Goal: Transaction & Acquisition: Book appointment/travel/reservation

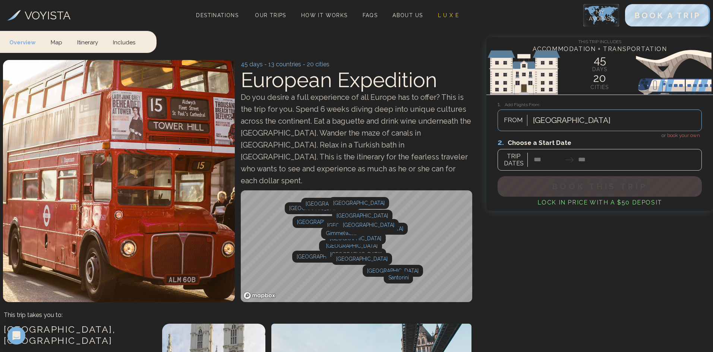
click at [51, 42] on link "Map" at bounding box center [56, 42] width 26 height 22
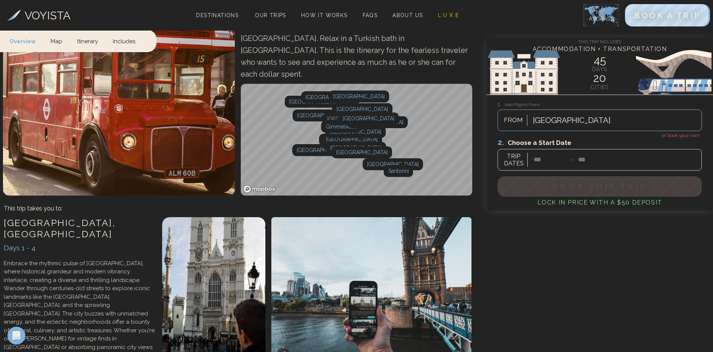
scroll to position [115, 0]
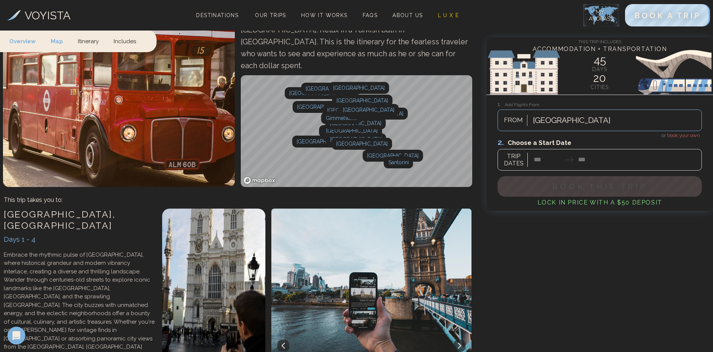
click at [264, 176] on link "Mapbox homepage" at bounding box center [259, 180] width 33 height 9
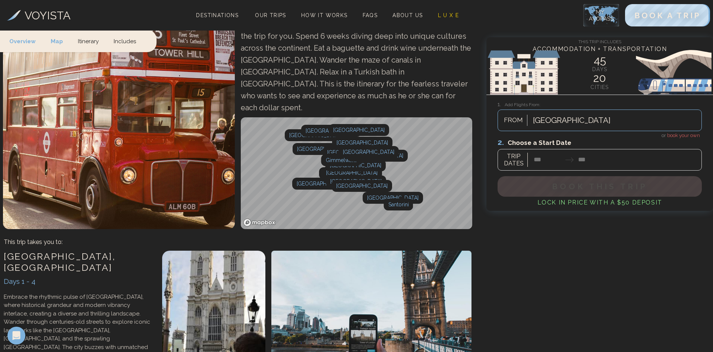
scroll to position [0, 0]
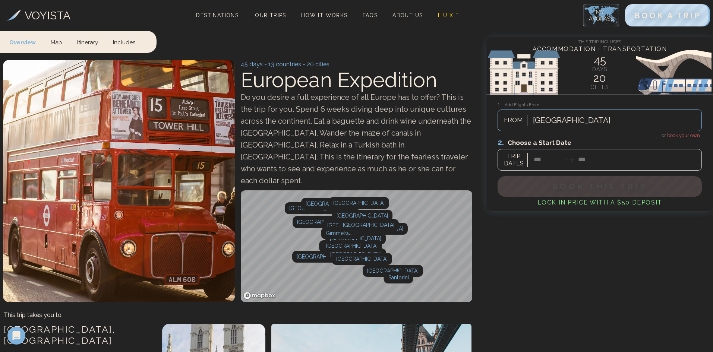
click at [128, 42] on link "Includes" at bounding box center [123, 42] width 37 height 22
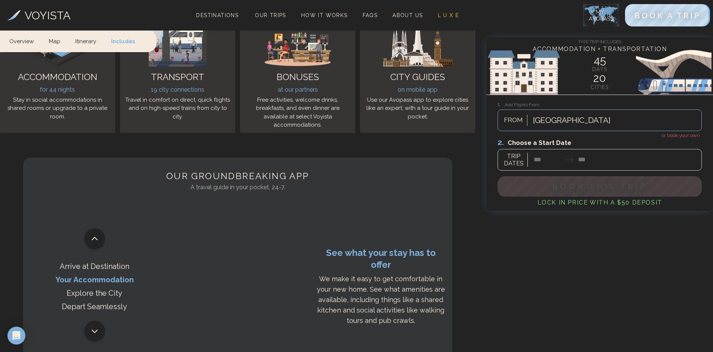
scroll to position [10036, 0]
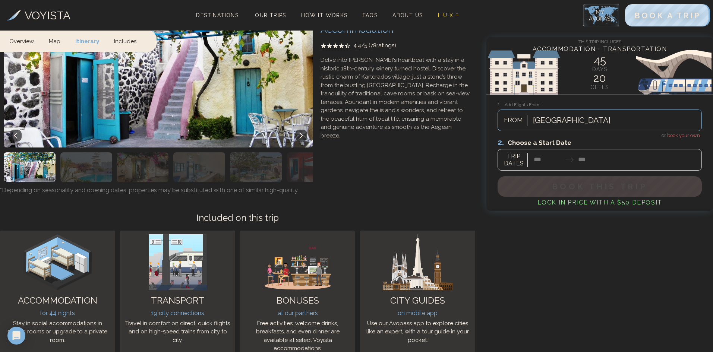
click at [687, 136] on span "book your own" at bounding box center [683, 136] width 33 height 6
click at [670, 136] on span "book your own" at bounding box center [683, 136] width 33 height 6
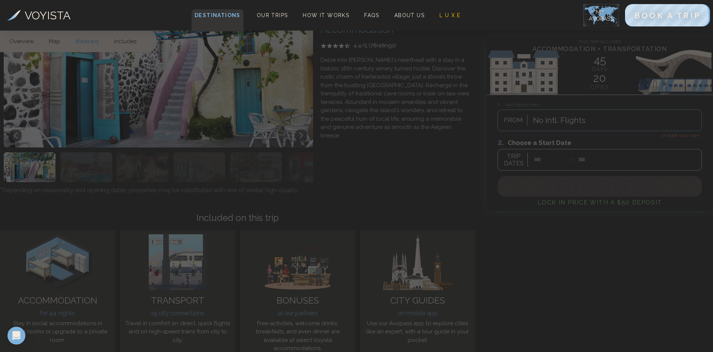
click at [227, 15] on span "Destinations" at bounding box center [218, 20] width 52 height 22
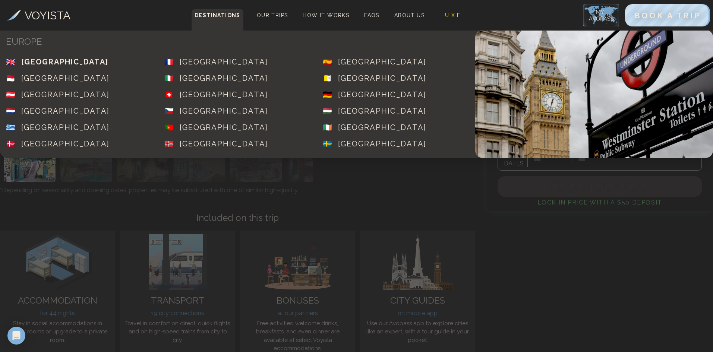
click at [81, 60] on div "[GEOGRAPHIC_DATA]" at bounding box center [64, 62] width 87 height 10
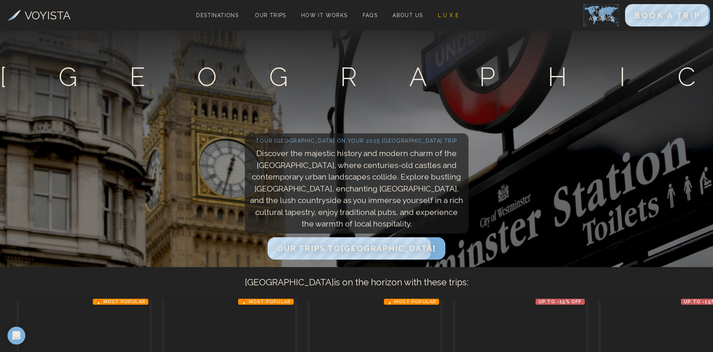
scroll to position [149, 0]
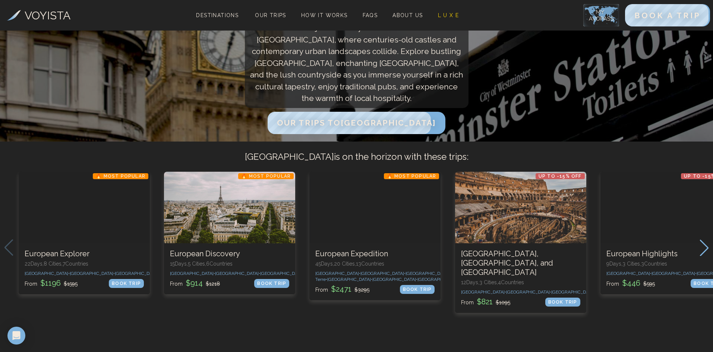
click at [701, 252] on icon "Next slide" at bounding box center [704, 248] width 10 height 16
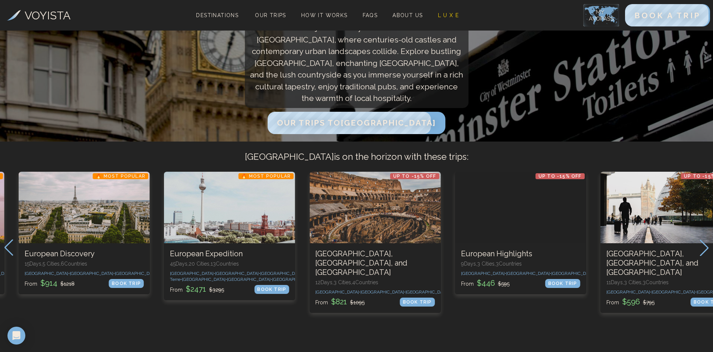
click at [9, 250] on icon "Previous slide" at bounding box center [9, 248] width 10 height 16
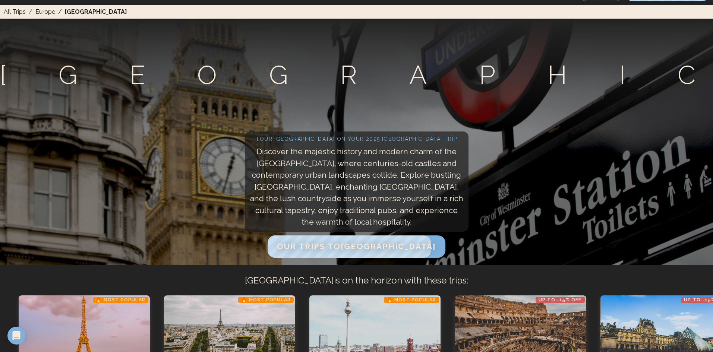
scroll to position [0, 0]
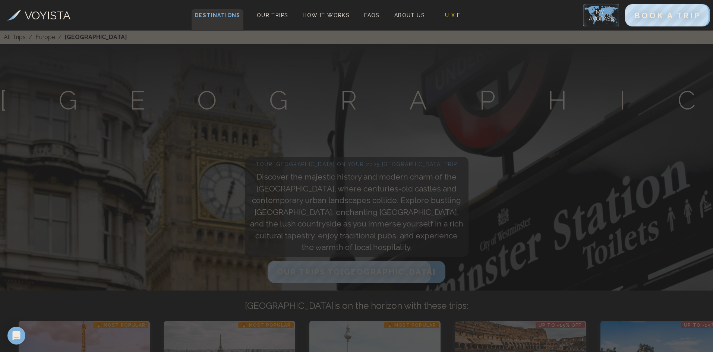
click at [216, 13] on span "Destinations" at bounding box center [218, 20] width 52 height 22
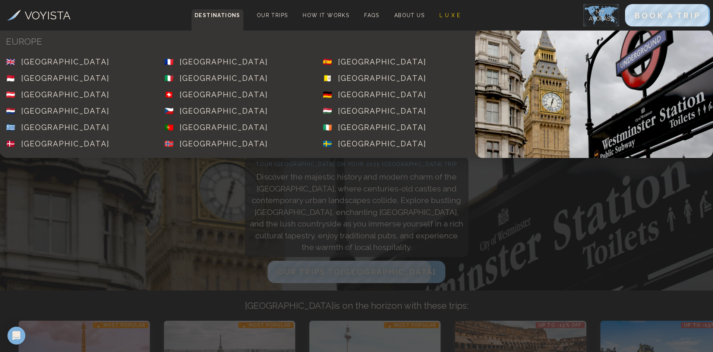
click at [32, 38] on h4 "EUROPE" at bounding box center [237, 42] width 463 height 12
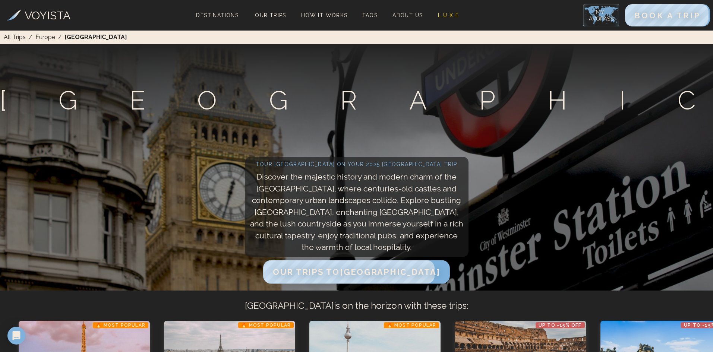
click at [381, 270] on span "Our Trips to [GEOGRAPHIC_DATA]" at bounding box center [356, 272] width 167 height 10
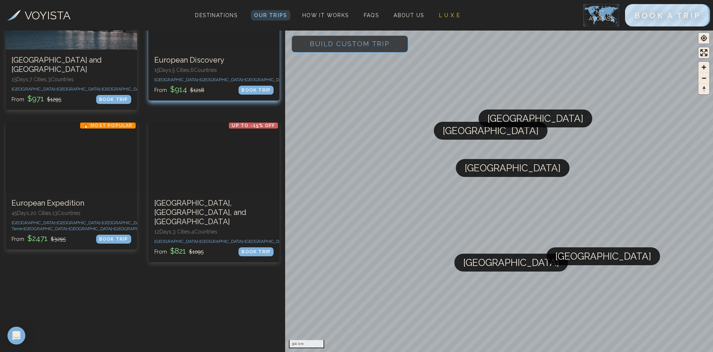
scroll to position [261, 0]
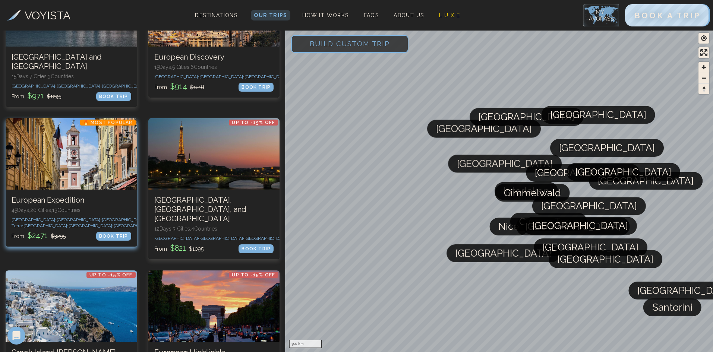
click at [99, 177] on div at bounding box center [72, 154] width 132 height 72
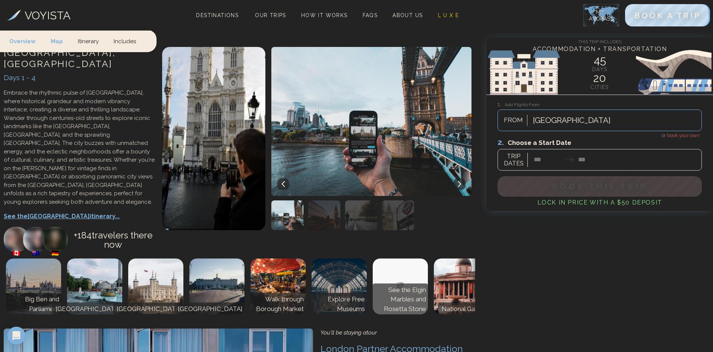
scroll to position [298, 0]
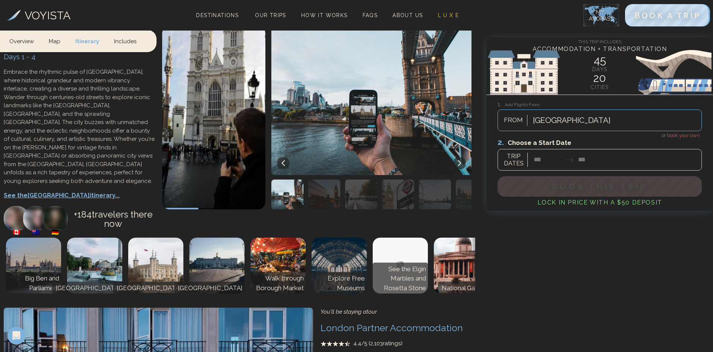
click at [464, 157] on button at bounding box center [460, 163] width 12 height 12
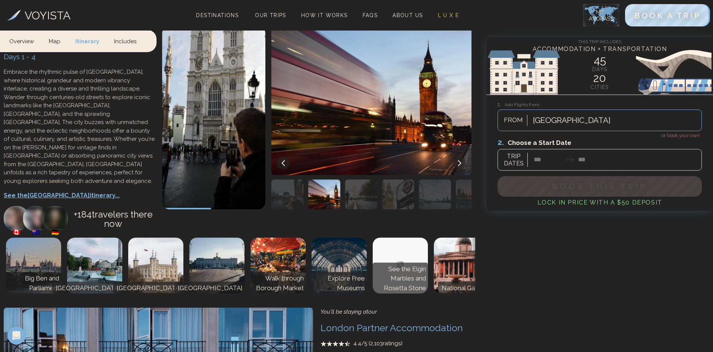
click at [464, 157] on button at bounding box center [460, 163] width 12 height 12
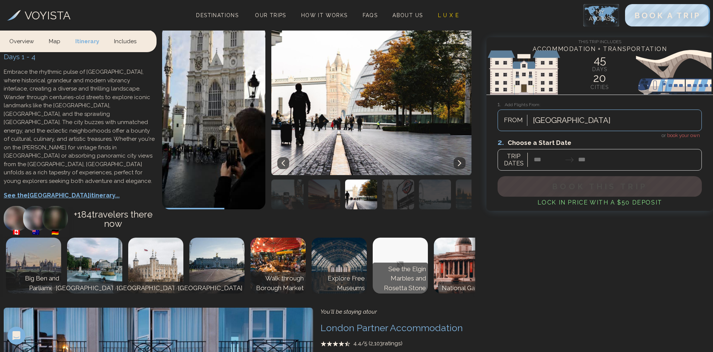
click at [464, 157] on button at bounding box center [460, 163] width 12 height 12
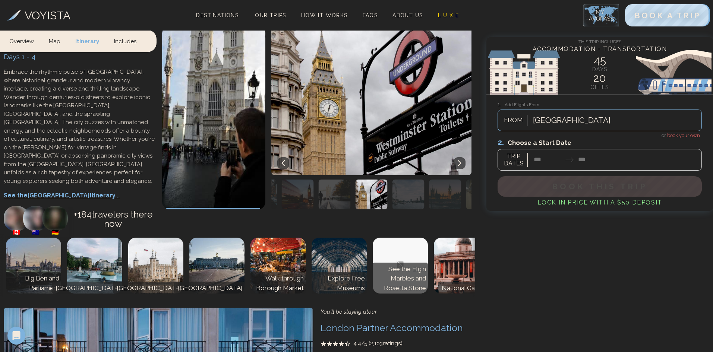
click at [285, 160] on icon at bounding box center [283, 163] width 6 height 6
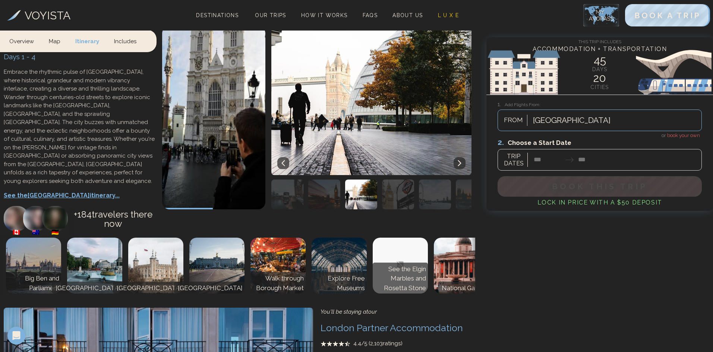
click at [461, 160] on icon at bounding box center [459, 163] width 6 height 6
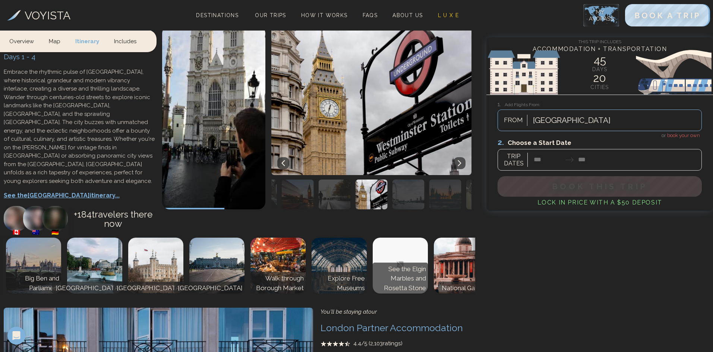
click at [461, 160] on icon at bounding box center [459, 163] width 6 height 6
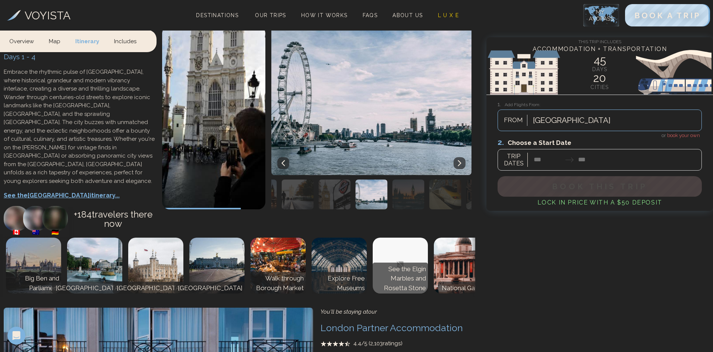
click at [461, 160] on icon at bounding box center [459, 163] width 6 height 6
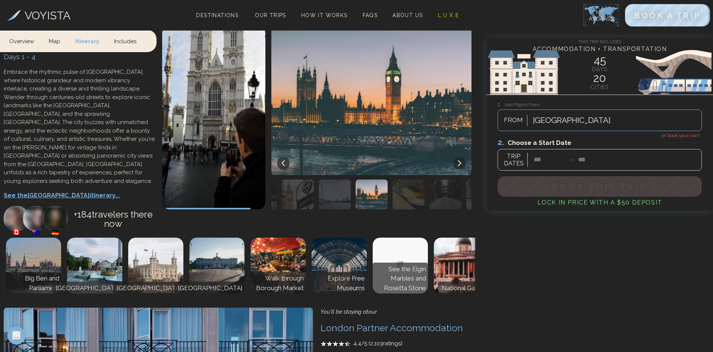
click at [461, 160] on icon at bounding box center [459, 163] width 6 height 6
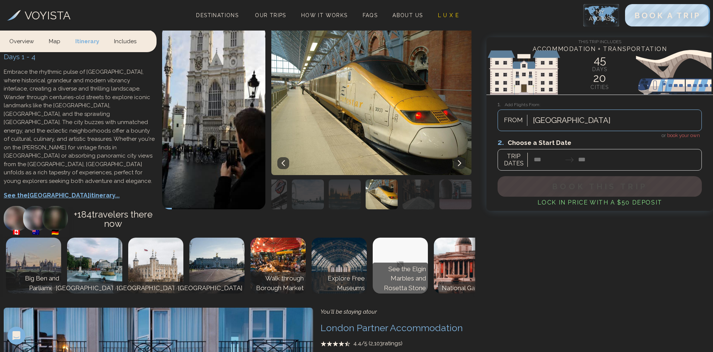
click at [461, 160] on icon at bounding box center [459, 163] width 6 height 6
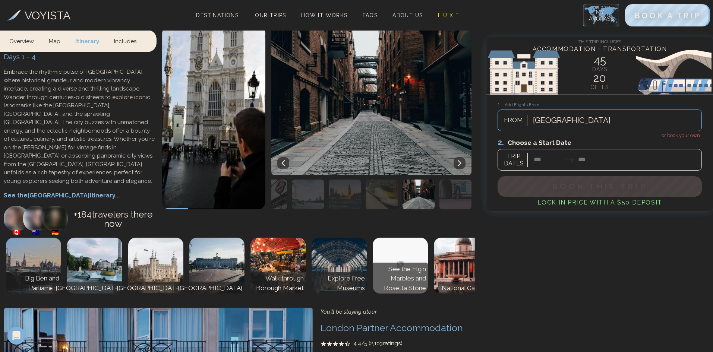
click at [461, 160] on icon at bounding box center [459, 163] width 6 height 6
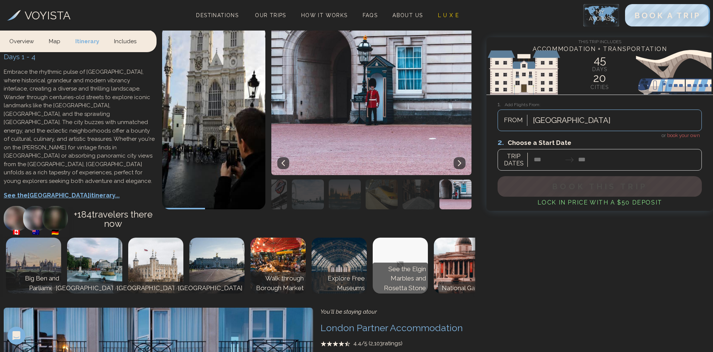
click at [461, 160] on icon at bounding box center [459, 163] width 6 height 6
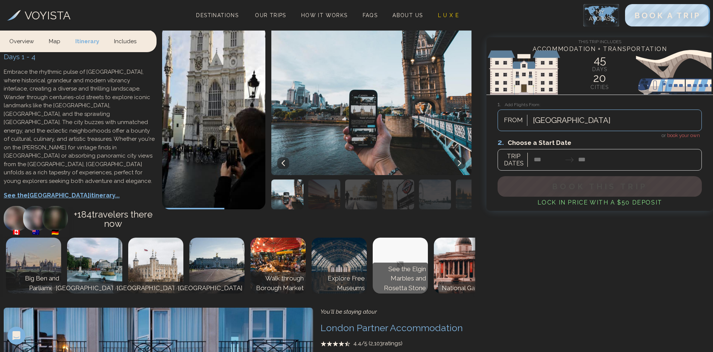
click at [461, 160] on icon at bounding box center [459, 163] width 6 height 6
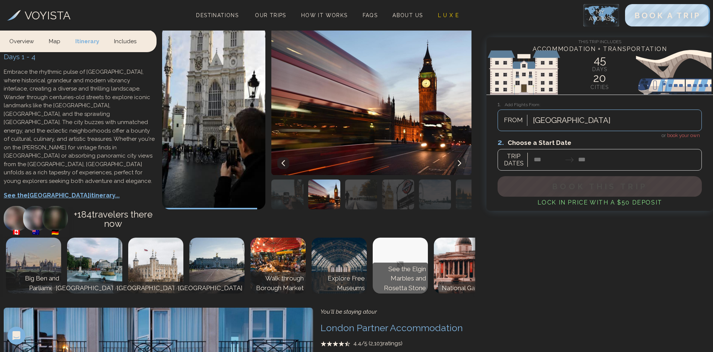
click at [461, 160] on icon at bounding box center [459, 163] width 6 height 6
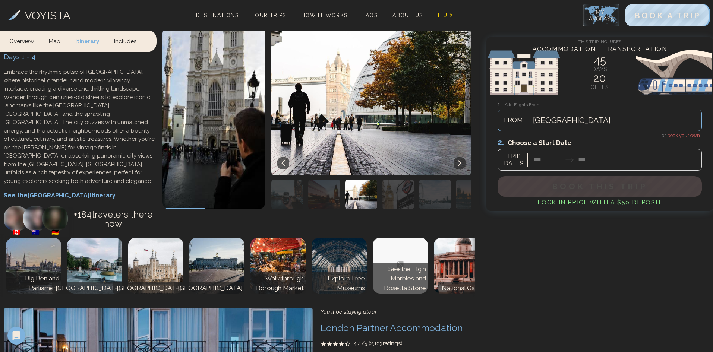
click at [461, 160] on icon at bounding box center [459, 163] width 6 height 6
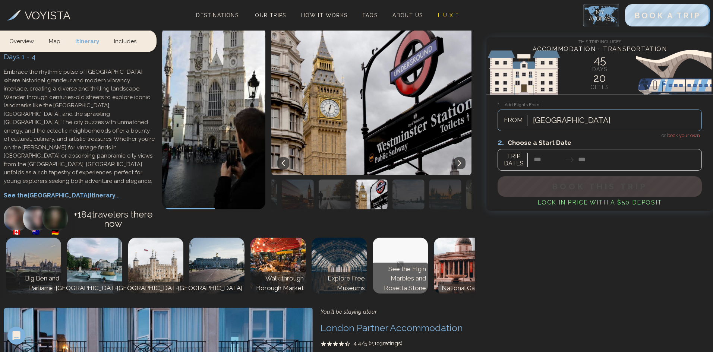
click at [461, 160] on icon at bounding box center [459, 163] width 6 height 6
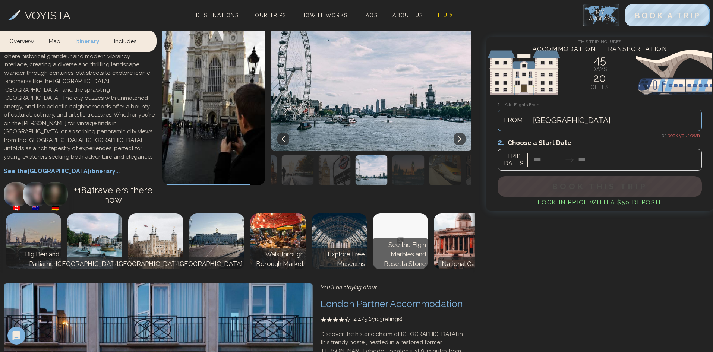
scroll to position [335, 0]
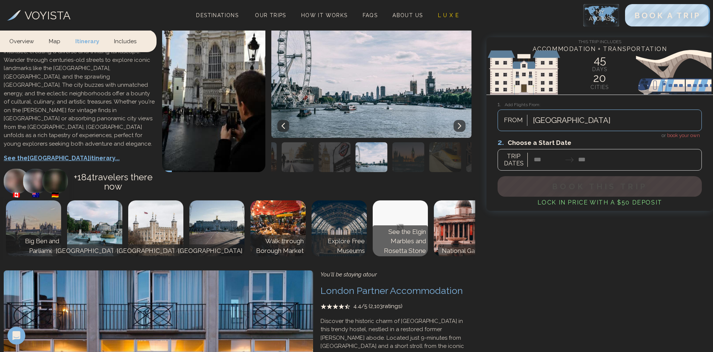
click at [285, 237] on p "Walk through Borough Market" at bounding box center [277, 246] width 51 height 19
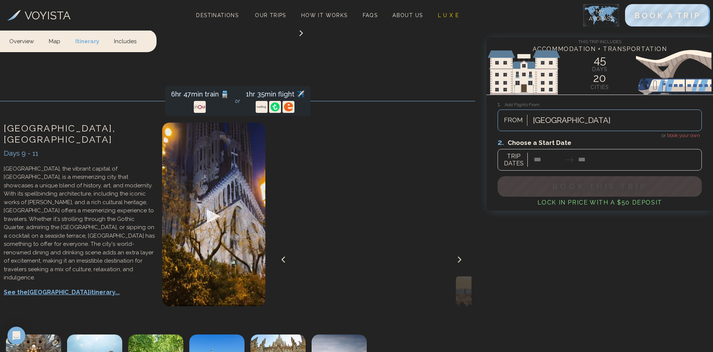
scroll to position [1304, 0]
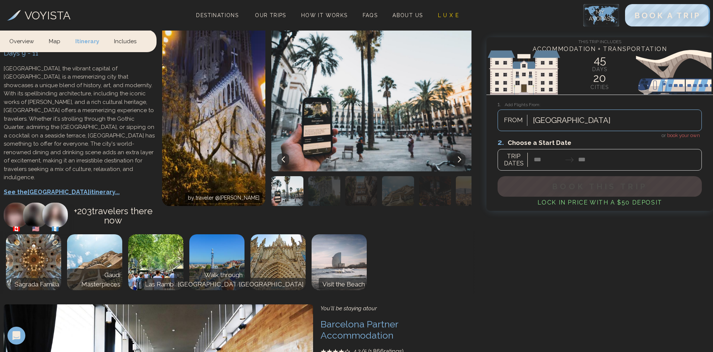
click at [537, 159] on div at bounding box center [599, 154] width 204 height 33
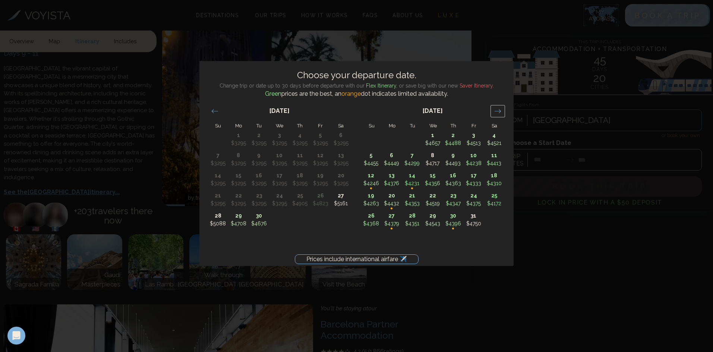
click at [500, 112] on icon "Move forward to switch to the next month." at bounding box center [498, 111] width 6 height 4
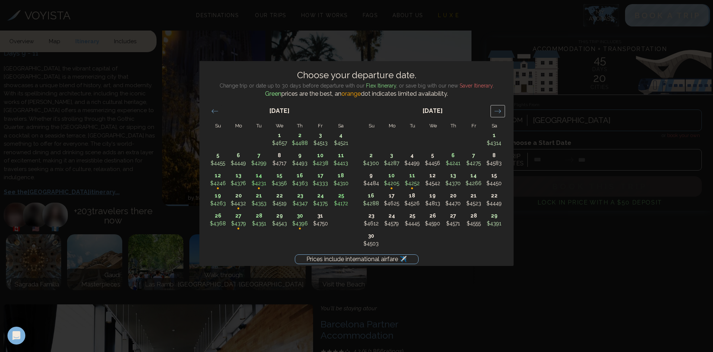
click at [500, 112] on icon "Move forward to switch to the next month." at bounding box center [498, 111] width 6 height 4
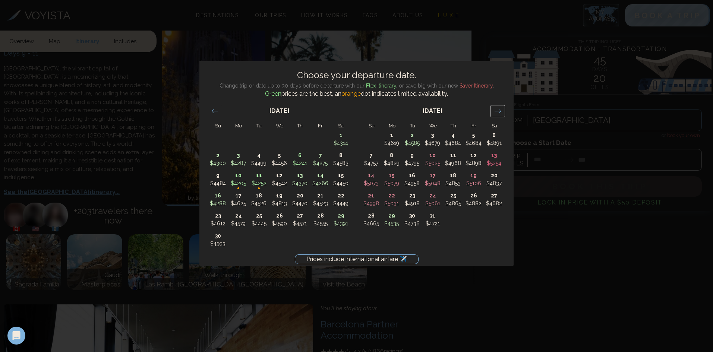
click at [500, 112] on icon "Move forward to switch to the next month." at bounding box center [498, 111] width 6 height 4
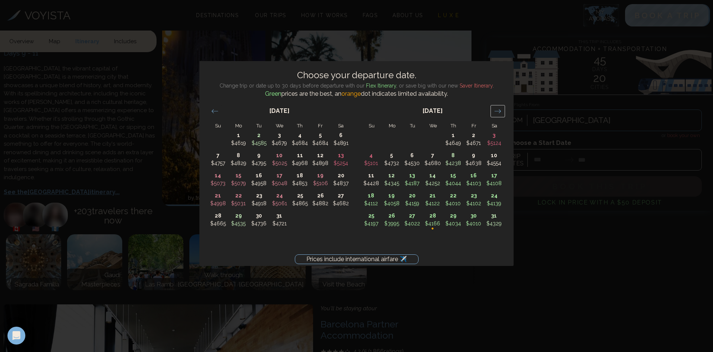
click at [500, 112] on icon "Move forward to switch to the next month." at bounding box center [498, 111] width 6 height 4
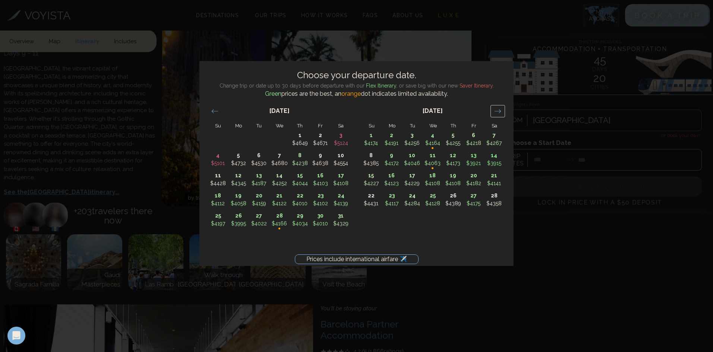
click at [500, 112] on icon "Move forward to switch to the next month." at bounding box center [498, 111] width 6 height 4
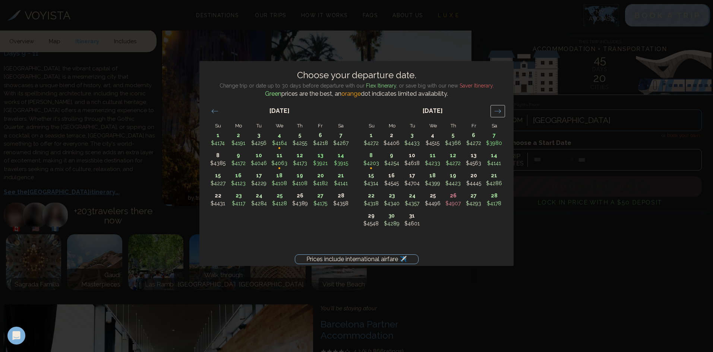
click at [500, 112] on icon "Move forward to switch to the next month." at bounding box center [498, 111] width 6 height 4
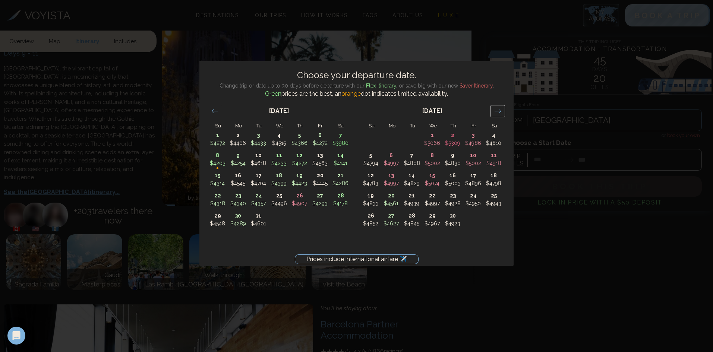
click at [500, 112] on icon "Move forward to switch to the next month." at bounding box center [498, 111] width 6 height 4
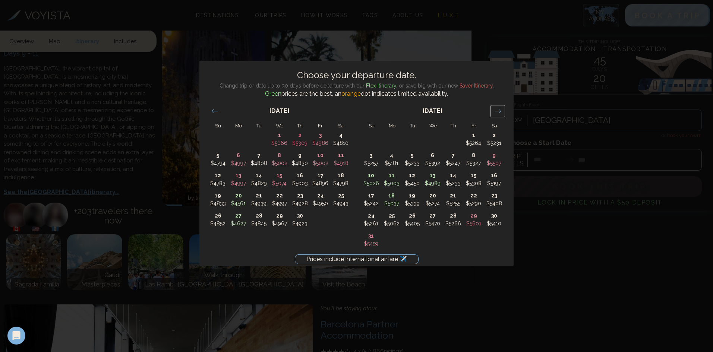
click at [500, 112] on icon "Move forward to switch to the next month." at bounding box center [498, 111] width 6 height 4
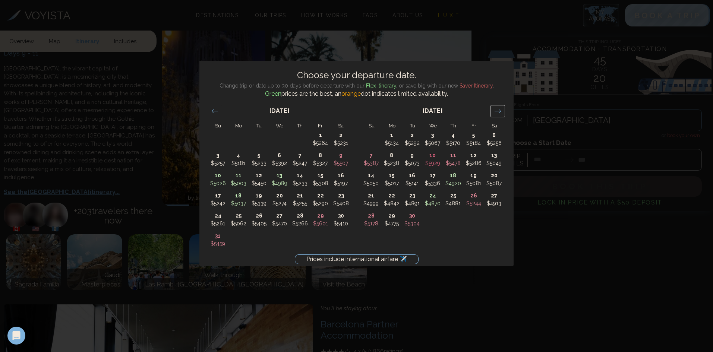
click at [500, 112] on icon "Move forward to switch to the next month." at bounding box center [498, 111] width 6 height 4
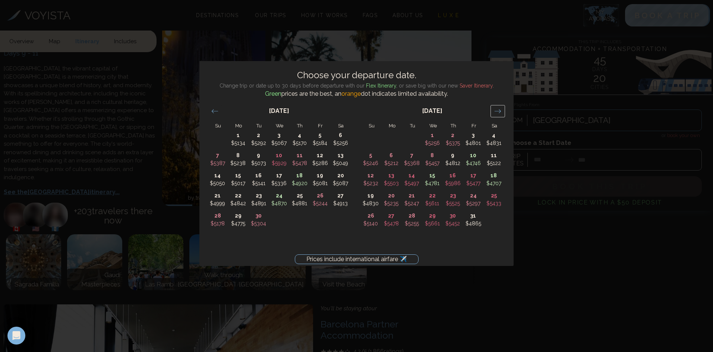
click at [500, 112] on icon "Move forward to switch to the next month." at bounding box center [498, 111] width 6 height 4
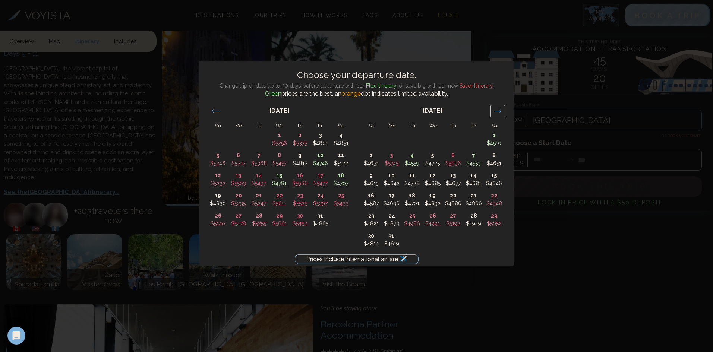
click at [500, 112] on icon "Move forward to switch to the next month." at bounding box center [498, 111] width 6 height 4
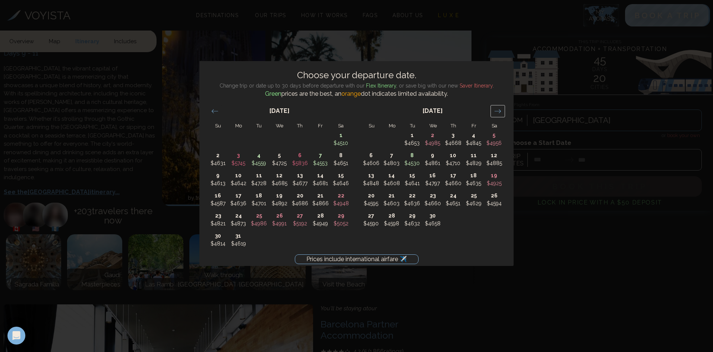
click at [500, 112] on icon "Move forward to switch to the next month." at bounding box center [498, 111] width 6 height 4
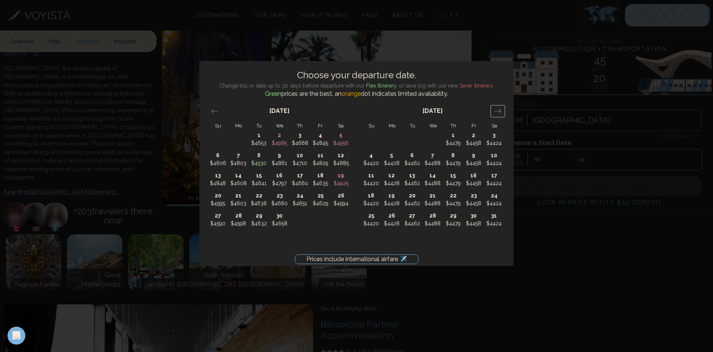
click at [500, 112] on icon "Move forward to switch to the next month." at bounding box center [498, 111] width 6 height 4
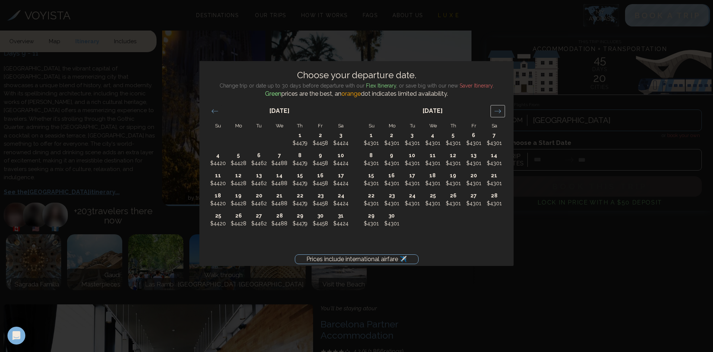
click at [500, 112] on icon "Move forward to switch to the next month." at bounding box center [498, 111] width 6 height 4
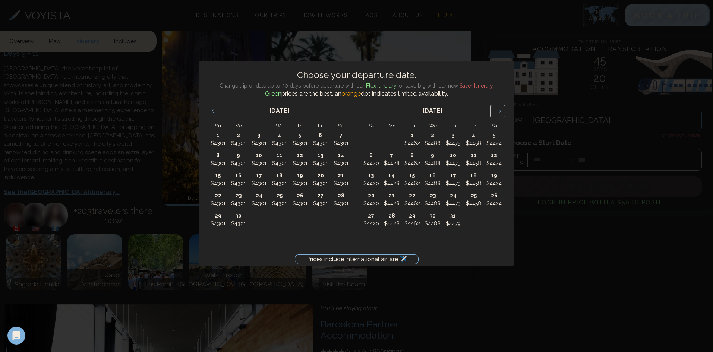
click at [500, 112] on icon "Move forward to switch to the next month." at bounding box center [498, 111] width 6 height 4
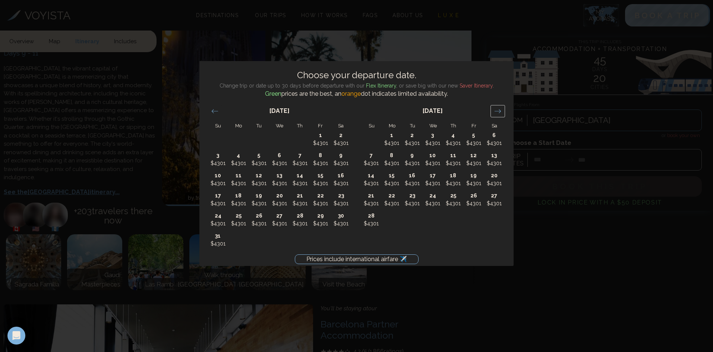
click at [500, 112] on icon "Move forward to switch to the next month." at bounding box center [498, 111] width 6 height 4
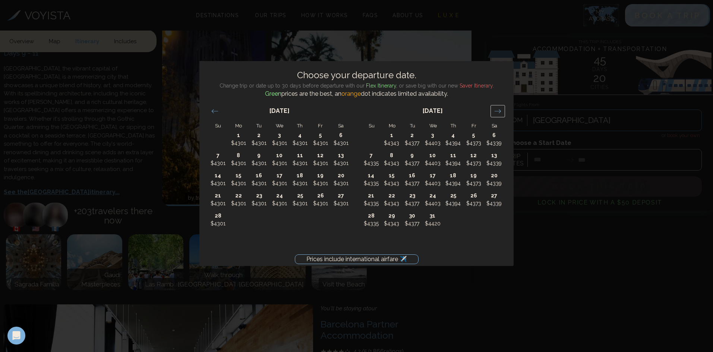
click at [500, 112] on icon "Move forward to switch to the next month." at bounding box center [498, 111] width 6 height 4
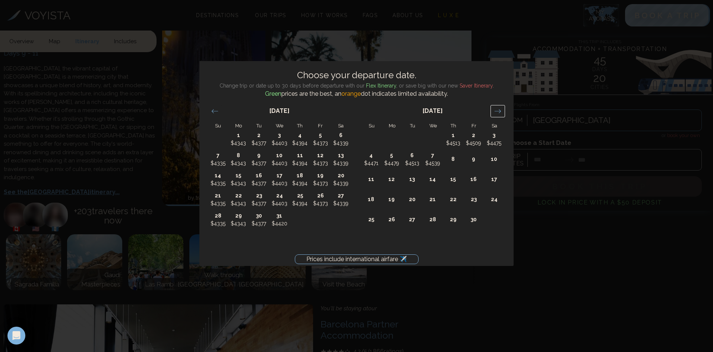
click at [500, 112] on icon "Move forward to switch to the next month." at bounding box center [498, 111] width 6 height 4
click at [477, 86] on span "Saver Itinerary" at bounding box center [475, 86] width 33 height 6
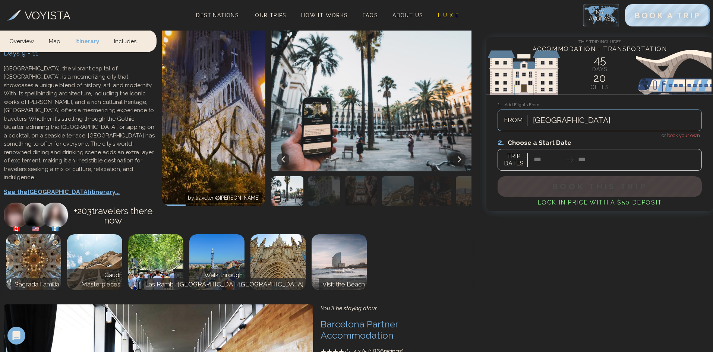
click at [609, 21] on img at bounding box center [601, 15] width 36 height 22
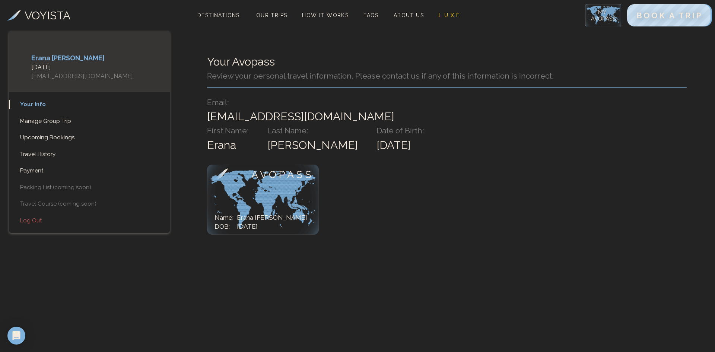
click at [38, 104] on link "Your Info" at bounding box center [89, 104] width 161 height 9
click at [407, 14] on span "About Us" at bounding box center [409, 15] width 30 height 6
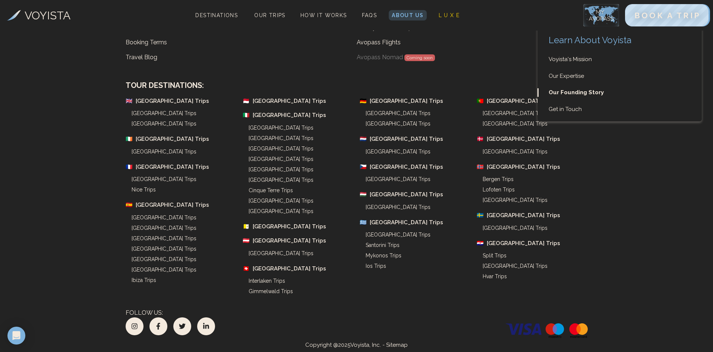
scroll to position [2492, 0]
click at [330, 15] on span "How It Works" at bounding box center [323, 15] width 47 height 6
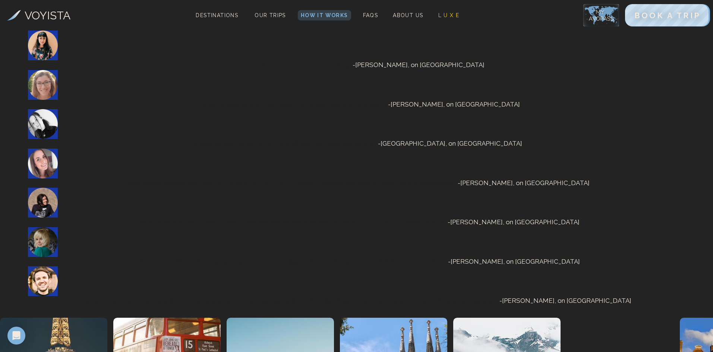
scroll to position [1416, 0]
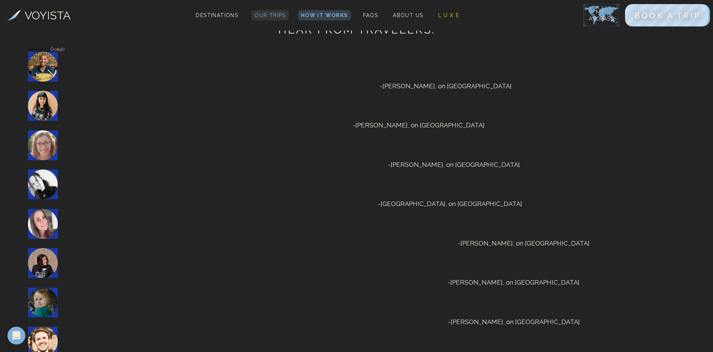
click at [272, 14] on span "Our Trips" at bounding box center [270, 15] width 31 height 6
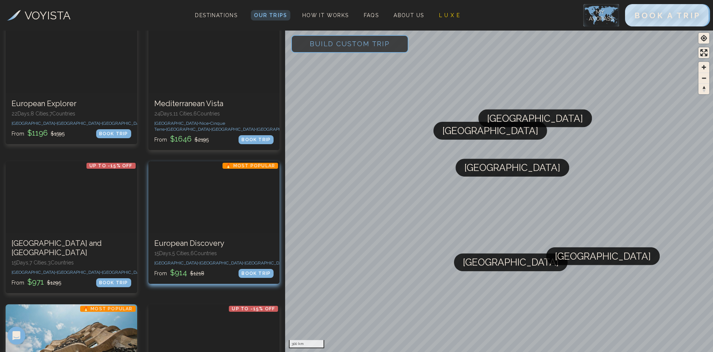
scroll to position [224, 0]
